Goal: Find specific page/section: Find specific page/section

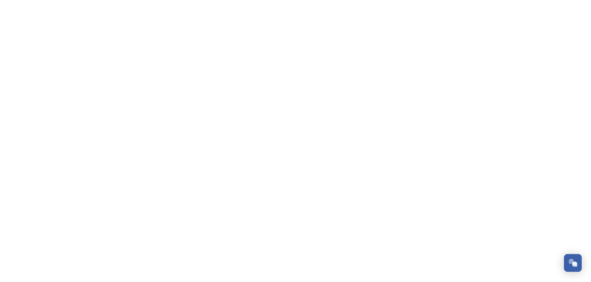
scroll to position [2777, 0]
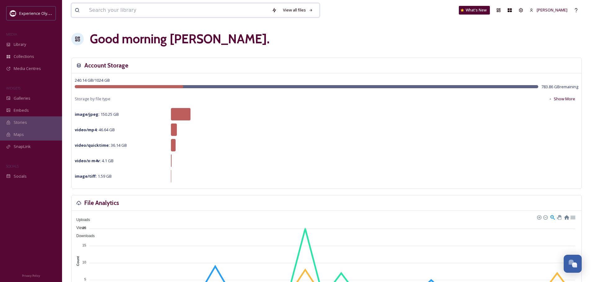
click at [104, 9] on input at bounding box center [177, 10] width 183 height 14
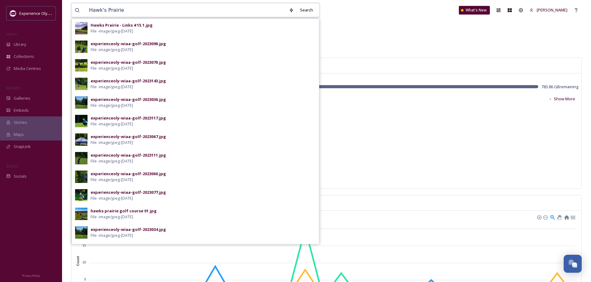
type input "Hawk's Prairie"
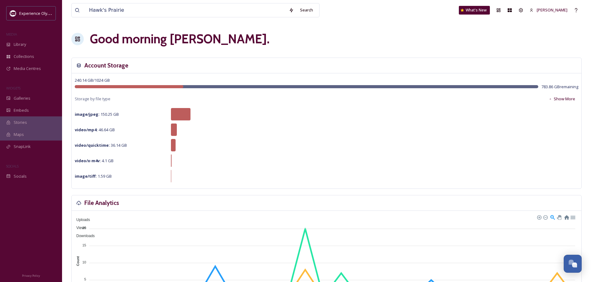
click at [350, 8] on div "Hawk's Prairie Search What's New [PERSON_NAME]" at bounding box center [326, 10] width 510 height 20
click at [26, 55] on span "Collections" at bounding box center [24, 57] width 20 height 6
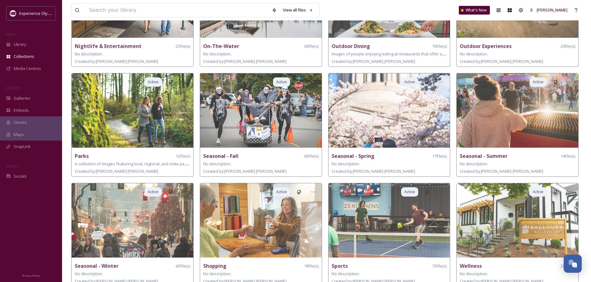
scroll to position [329, 0]
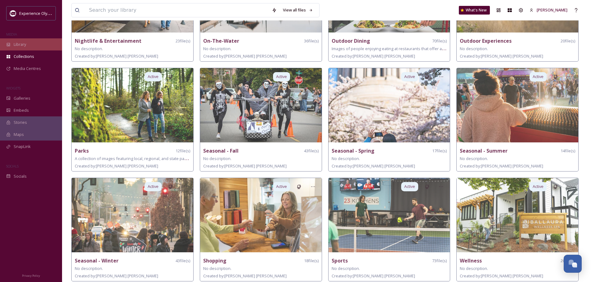
click at [29, 45] on div "Library" at bounding box center [31, 44] width 62 height 12
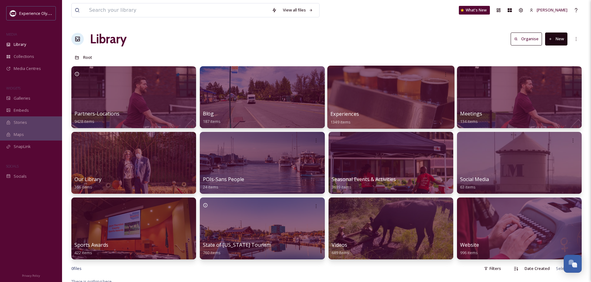
click at [410, 107] on div at bounding box center [390, 97] width 127 height 63
